Goal: Information Seeking & Learning: Learn about a topic

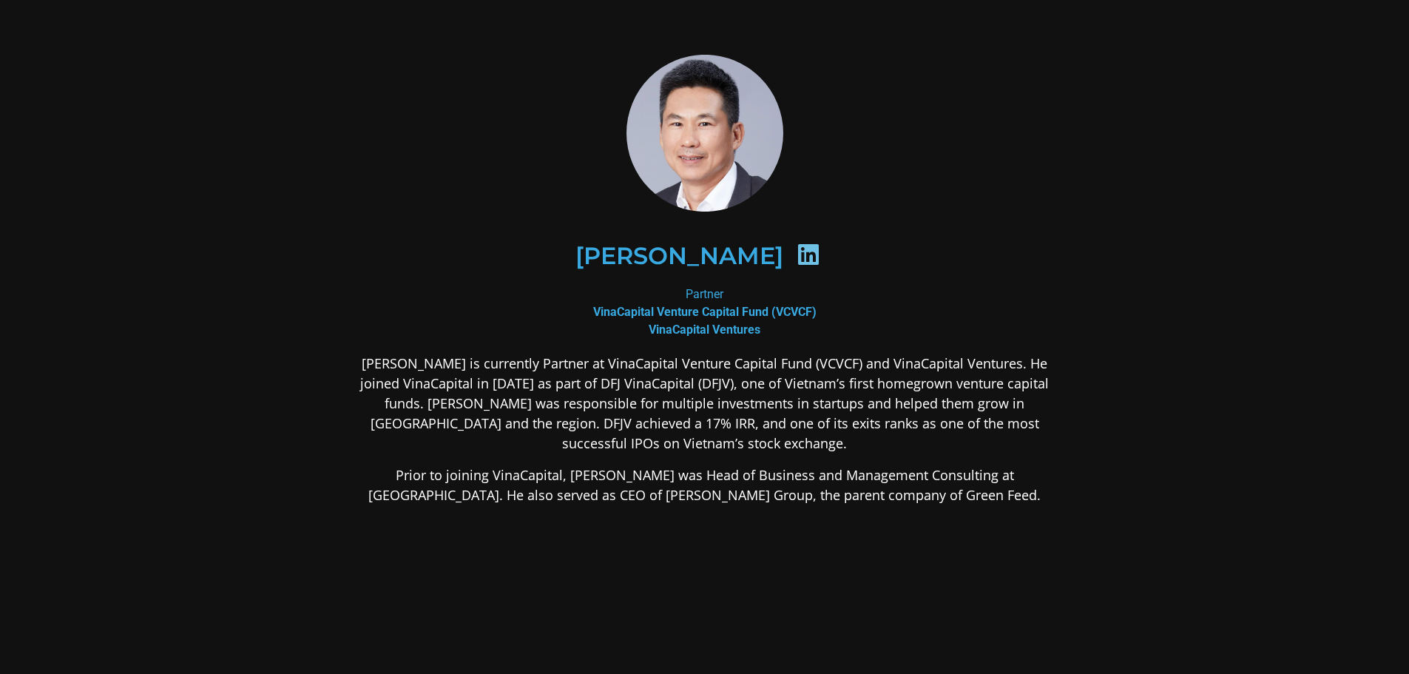
click at [797, 255] on icon at bounding box center [809, 255] width 24 height 24
click at [692, 291] on div "Partner VinaCapital Venture Capital Fund (VCVCF) VinaCapital Ventures" at bounding box center [704, 311] width 719 height 53
click at [798, 250] on div "[PERSON_NAME]" at bounding box center [704, 255] width 647 height 76
click at [797, 254] on icon at bounding box center [809, 255] width 24 height 24
drag, startPoint x: 805, startPoint y: 249, endPoint x: 726, endPoint y: 236, distance: 80.9
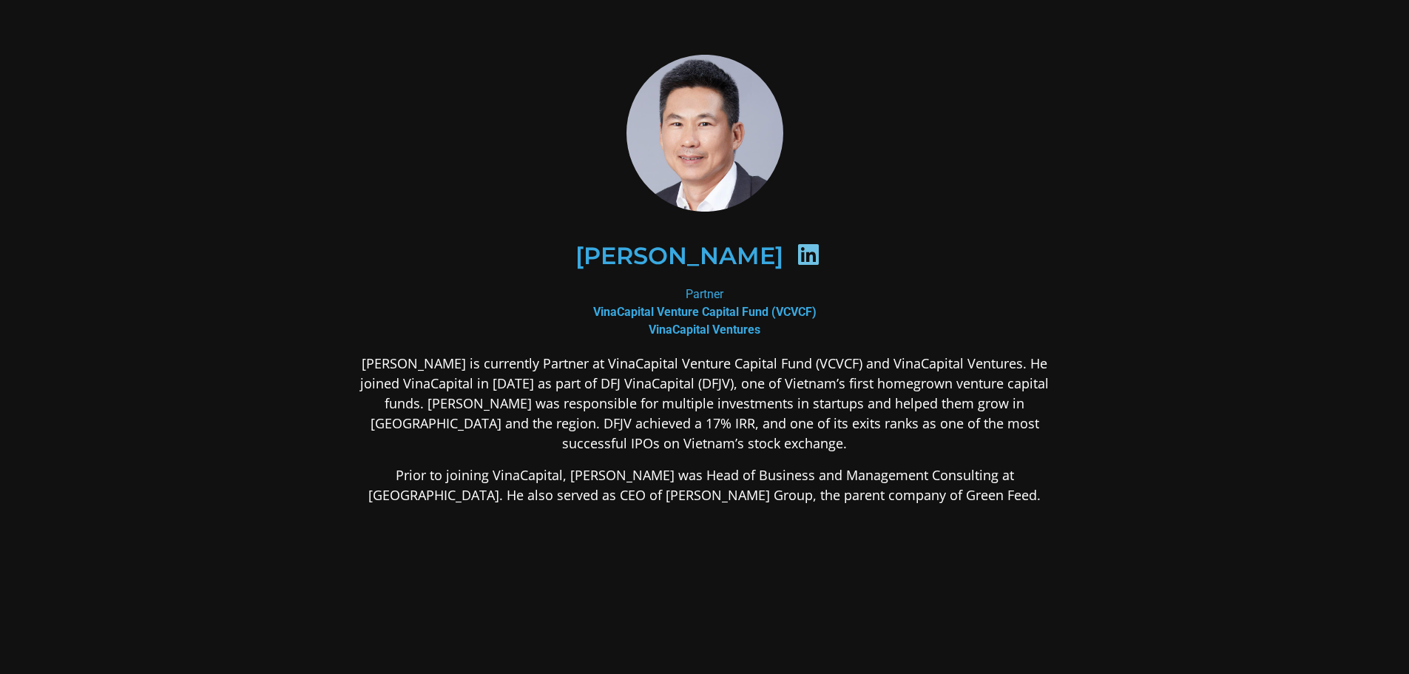
click at [687, 265] on div "[PERSON_NAME]" at bounding box center [704, 255] width 647 height 76
drag, startPoint x: 726, startPoint y: 236, endPoint x: 618, endPoint y: 346, distance: 153.8
click at [621, 345] on div "[PERSON_NAME] Partner VinaCapital Venture Capital Fund (VCVCF) VinaCapital Vent…" at bounding box center [704, 397] width 719 height 684
drag, startPoint x: 747, startPoint y: 315, endPoint x: 813, endPoint y: 288, distance: 71.0
click at [817, 292] on div "[PERSON_NAME] Partner VinaCapital Venture Capital Fund (VCVCF) VinaCapital Vent…" at bounding box center [704, 397] width 719 height 684
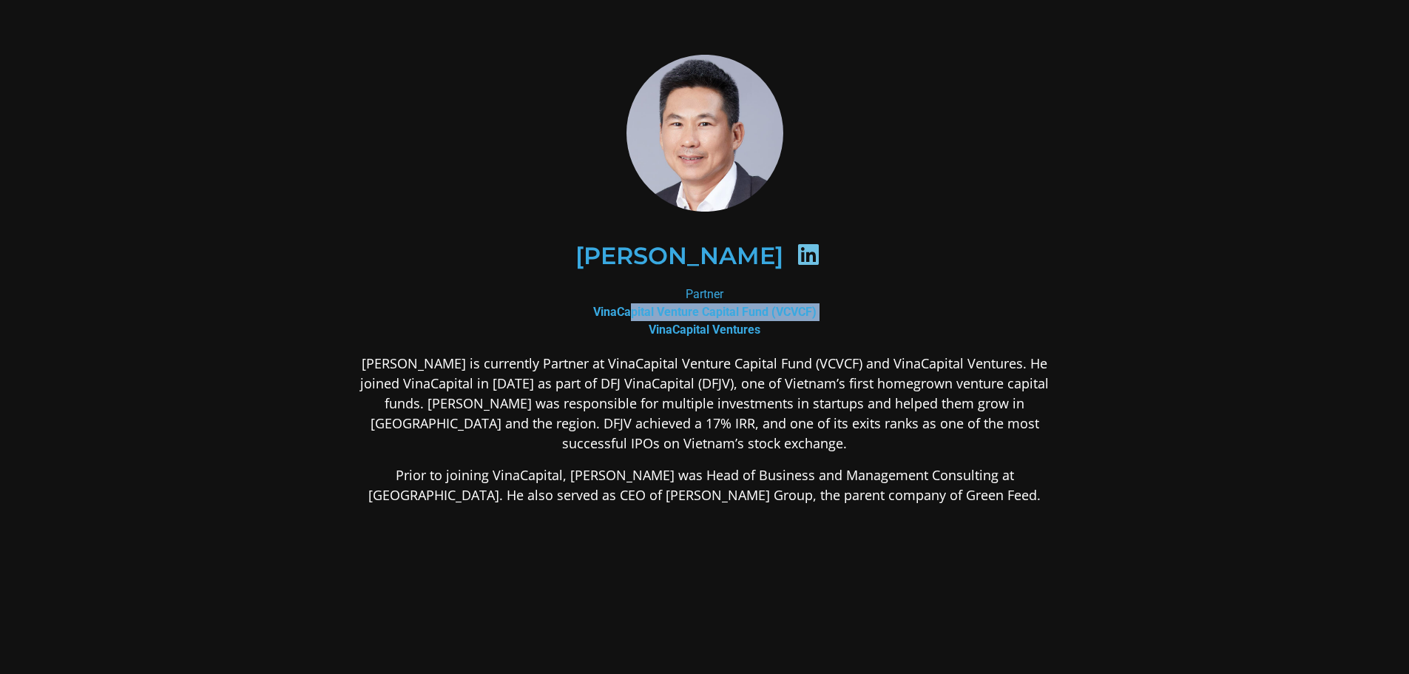
drag, startPoint x: 768, startPoint y: 266, endPoint x: 714, endPoint y: 251, distance: 56.0
click at [723, 242] on div "[PERSON_NAME]" at bounding box center [704, 255] width 647 height 76
click at [704, 259] on h2 "[PERSON_NAME]" at bounding box center [679, 256] width 208 height 24
drag, startPoint x: 705, startPoint y: 270, endPoint x: 750, endPoint y: 156, distance: 122.5
click at [723, 269] on div "[PERSON_NAME] Partner VinaCapital Venture Capital Fund (VCVCF) VinaCapital Vent…" at bounding box center [704, 397] width 719 height 684
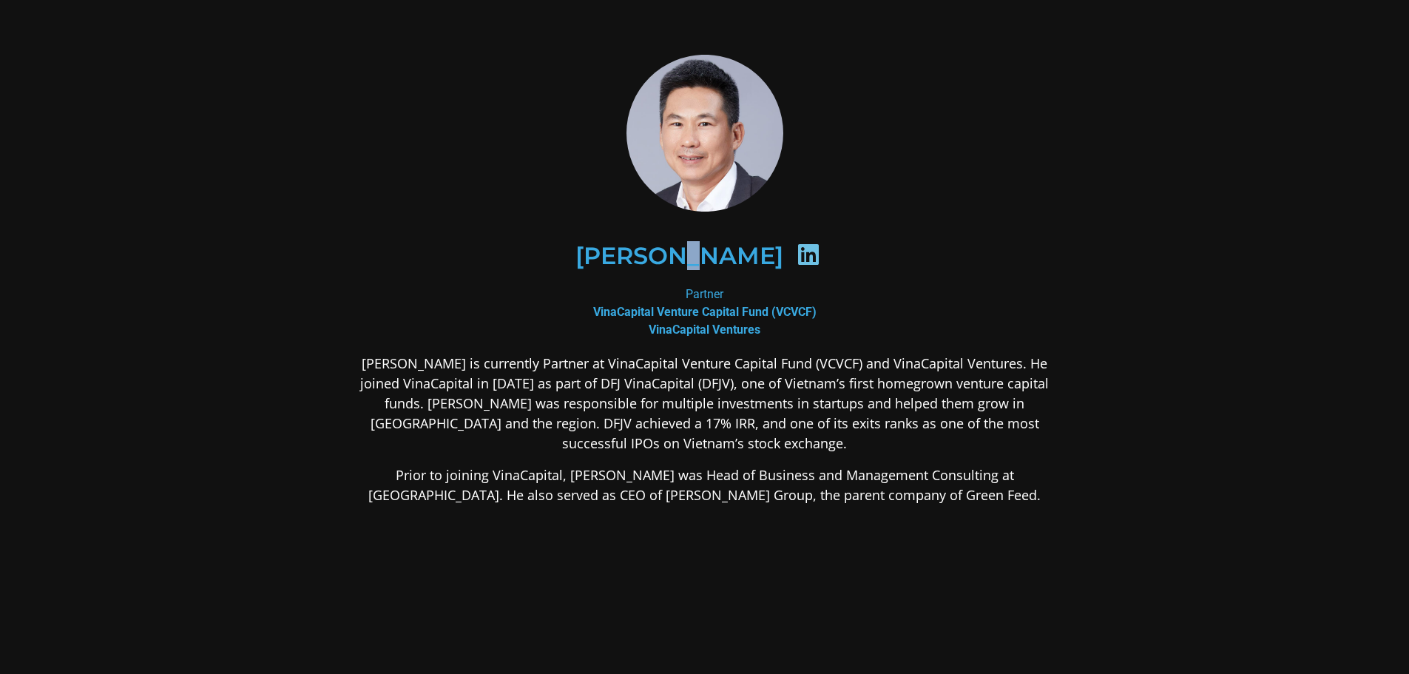
drag, startPoint x: 750, startPoint y: 156, endPoint x: 672, endPoint y: 127, distance: 83.5
click at [744, 141] on img at bounding box center [704, 133] width 163 height 157
drag, startPoint x: 661, startPoint y: 277, endPoint x: 615, endPoint y: 297, distance: 50.7
click at [663, 288] on div "[PERSON_NAME] Partner VinaCapital Venture Capital Fund (VCVCF) VinaCapital Vent…" at bounding box center [704, 397] width 719 height 684
click at [405, 351] on div "[PERSON_NAME] Partner VinaCapital Venture Capital Fund (VCVCF) VinaCapital Vent…" at bounding box center [704, 397] width 719 height 684
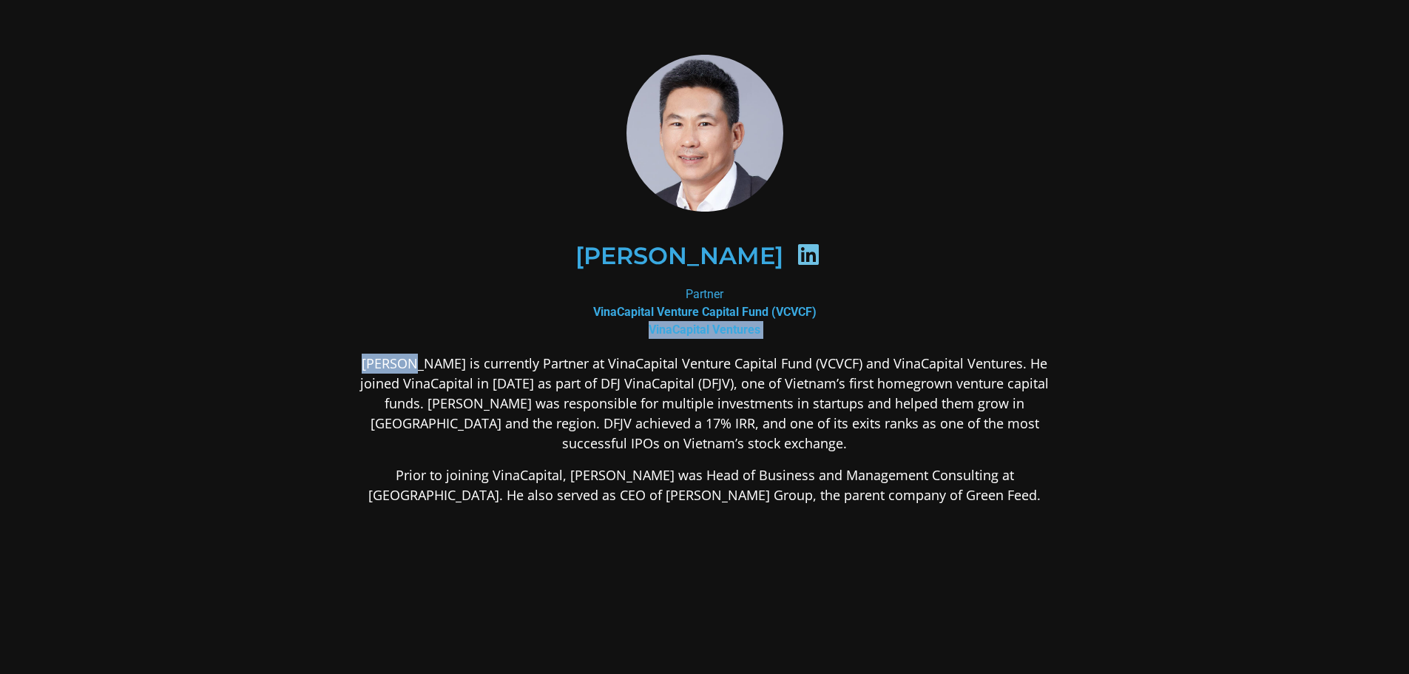
click at [487, 375] on p "[PERSON_NAME] is currently Partner at VinaCapital Venture Capital Fund (VCVCF) …" at bounding box center [704, 404] width 719 height 100
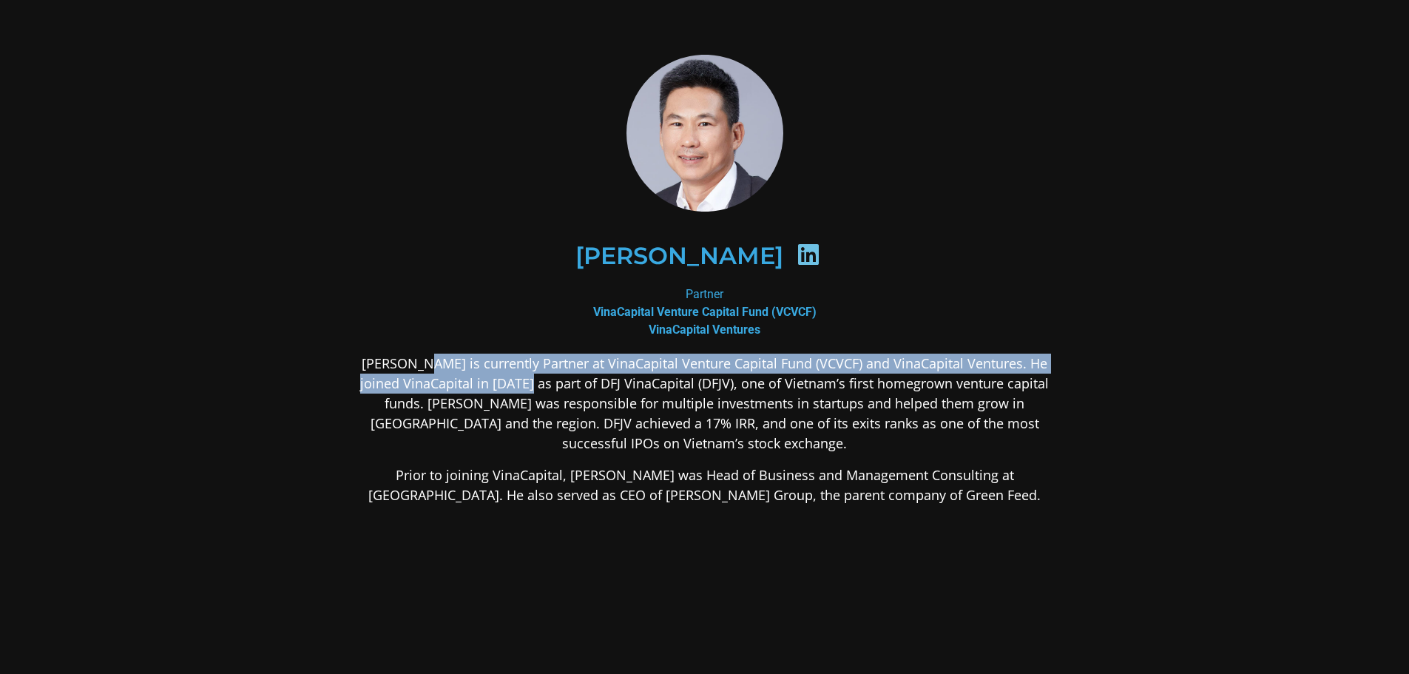
click at [681, 410] on p "[PERSON_NAME] is currently Partner at VinaCapital Venture Capital Fund (VCVCF) …" at bounding box center [704, 404] width 719 height 100
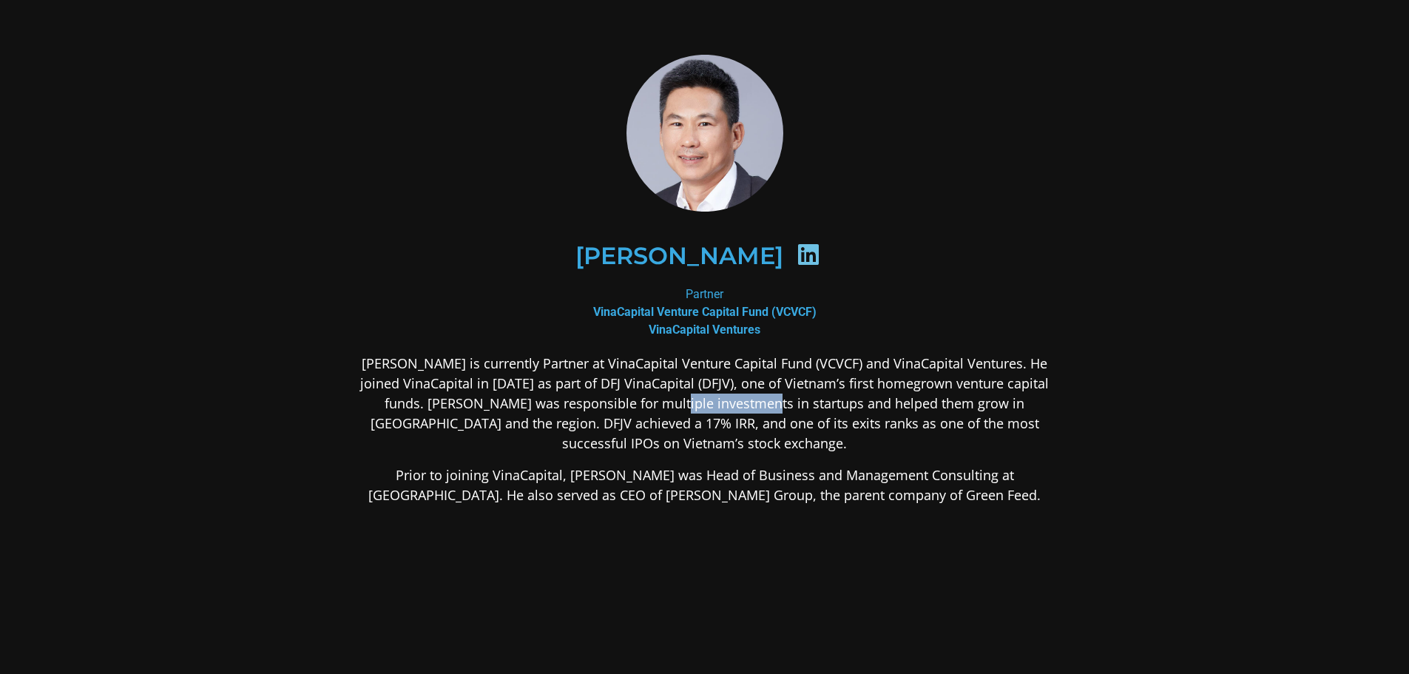
drag, startPoint x: 609, startPoint y: 404, endPoint x: 856, endPoint y: 457, distance: 252.7
click at [834, 450] on div "[PERSON_NAME] is currently Partner at VinaCapital Venture Capital Fund (VCVCF) …" at bounding box center [704, 546] width 719 height 385
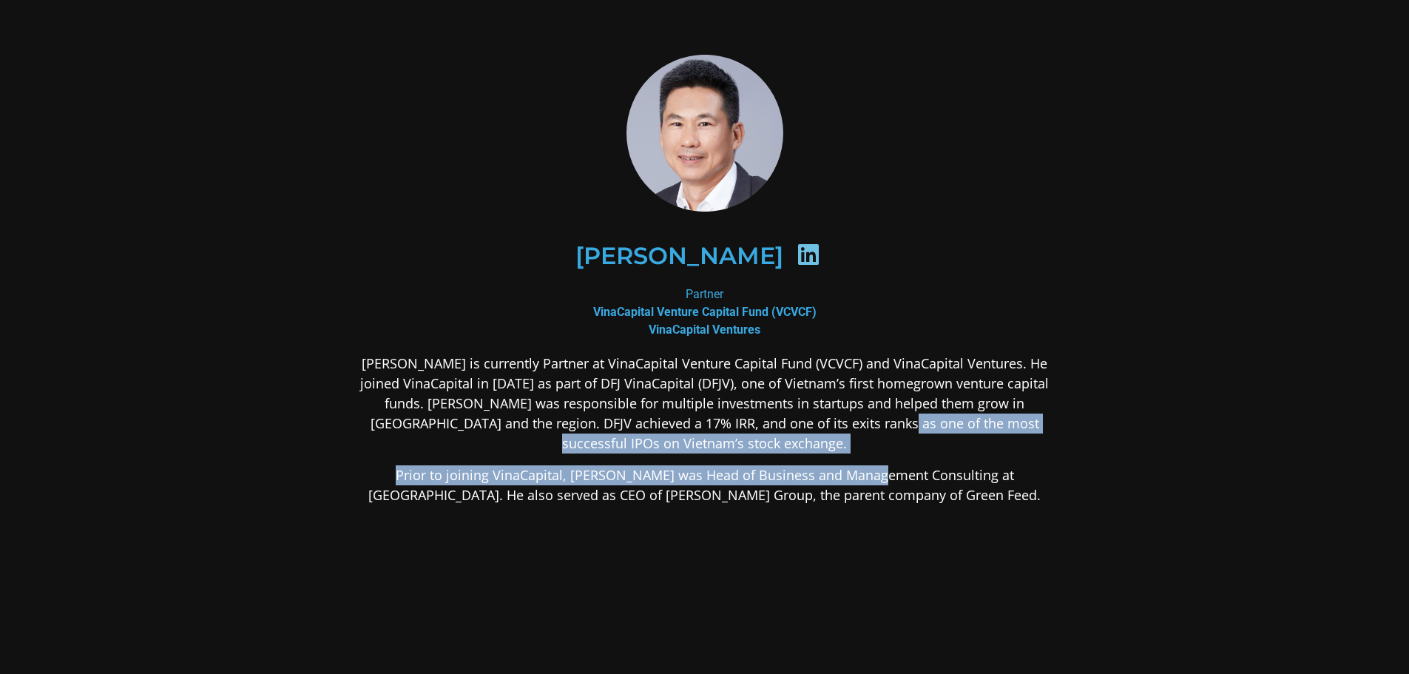
drag, startPoint x: 856, startPoint y: 457, endPoint x: 823, endPoint y: 279, distance: 181.3
click at [875, 436] on div "[PERSON_NAME] is currently Partner at VinaCapital Venture Capital Fund (VCVCF) …" at bounding box center [704, 546] width 719 height 385
click at [811, 263] on div "[PERSON_NAME]" at bounding box center [704, 255] width 647 height 76
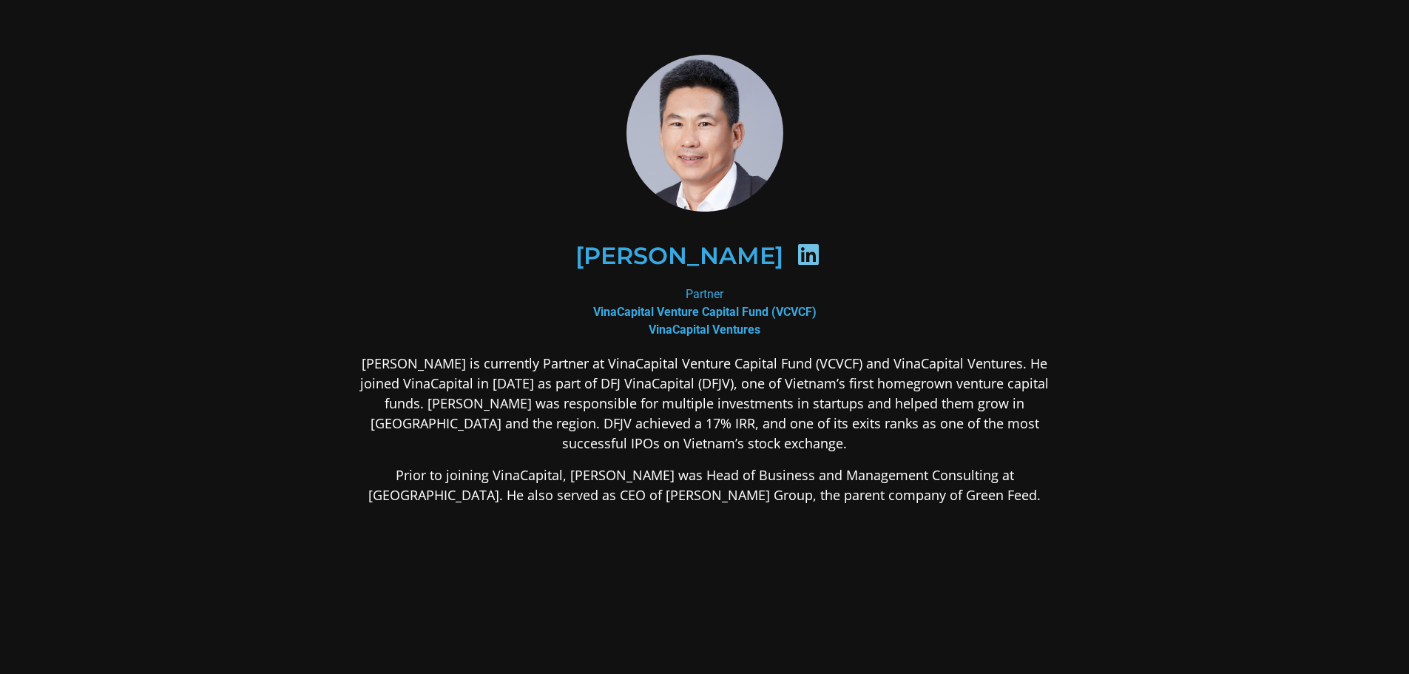
drag, startPoint x: 595, startPoint y: 245, endPoint x: 755, endPoint y: 246, distance: 160.5
click at [755, 246] on body "[PERSON_NAME] Partner VinaCapital Venture Capital Fund (VCVCF) VinaCapital Vent…" at bounding box center [704, 397] width 1409 height 794
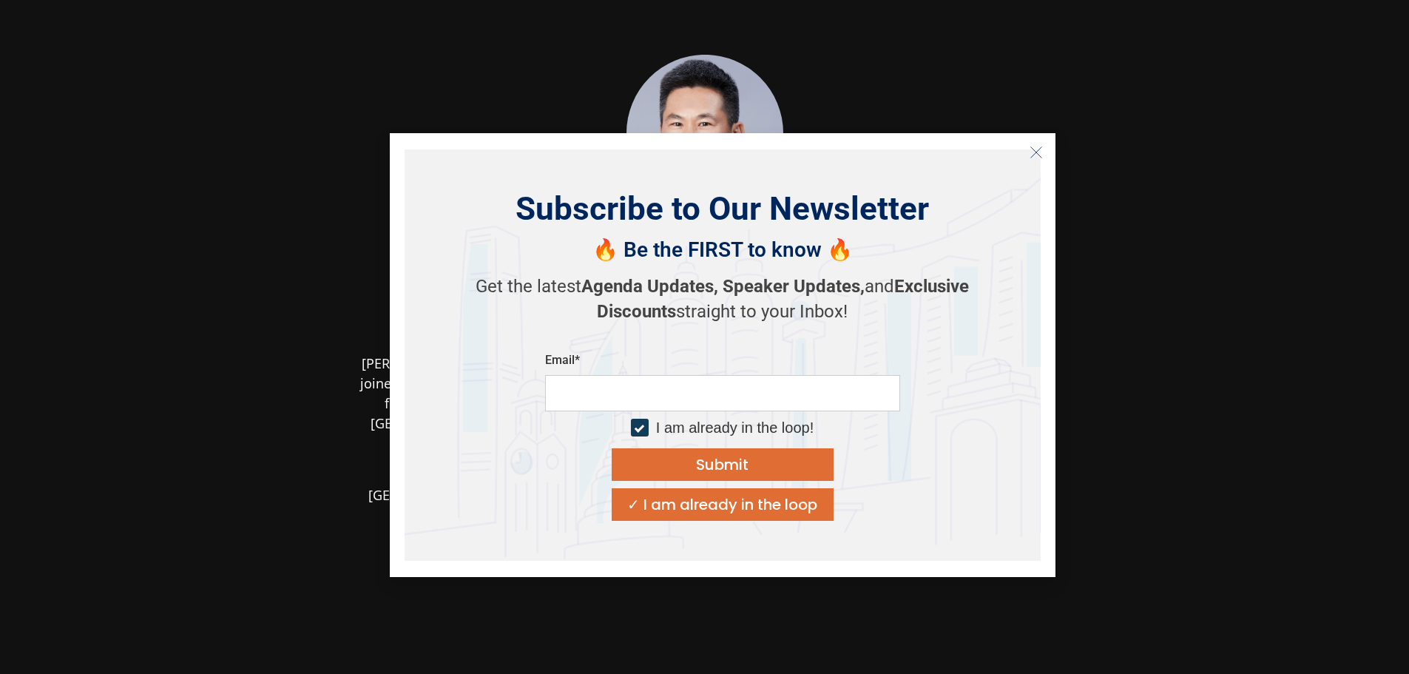
scroll to position [101, 0]
